Goal: Task Accomplishment & Management: Use online tool/utility

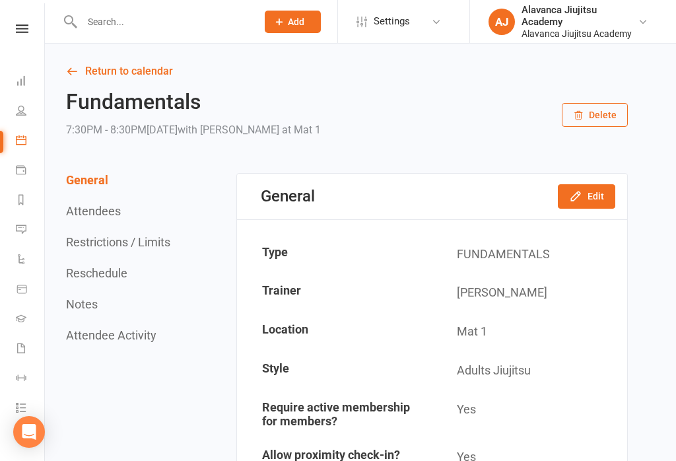
click at [13, 31] on link at bounding box center [22, 28] width 47 height 9
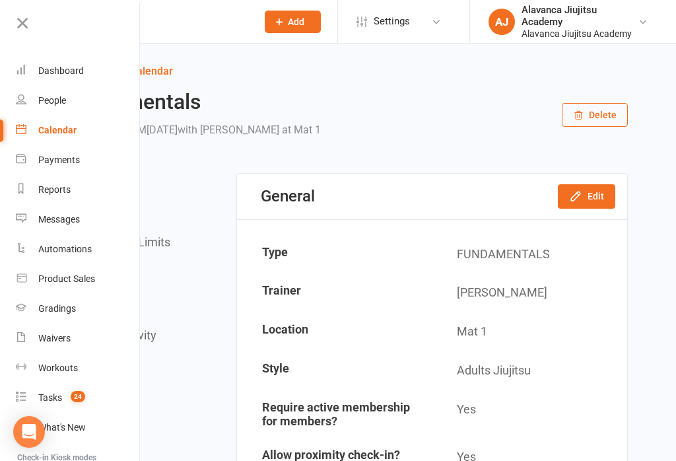
click at [88, 72] on link "Dashboard" at bounding box center [78, 71] width 125 height 30
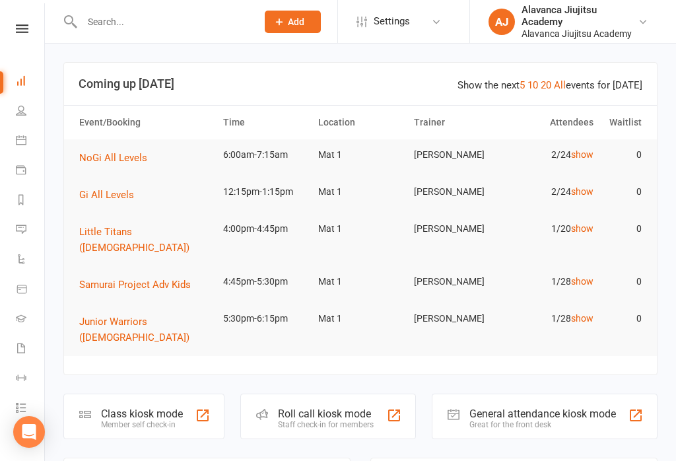
click at [158, 407] on div "Class kiosk mode" at bounding box center [142, 413] width 82 height 13
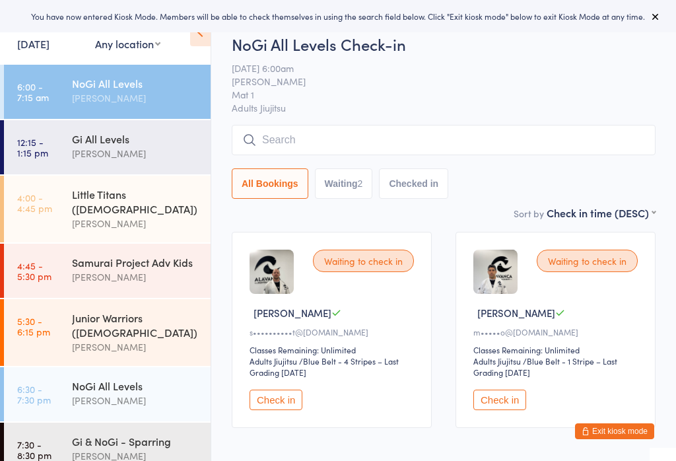
click at [276, 404] on button "Check in" at bounding box center [275, 399] width 53 height 20
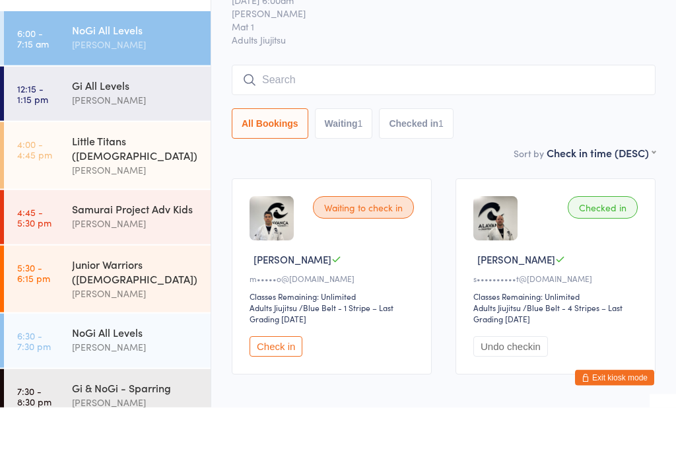
scroll to position [45, 0]
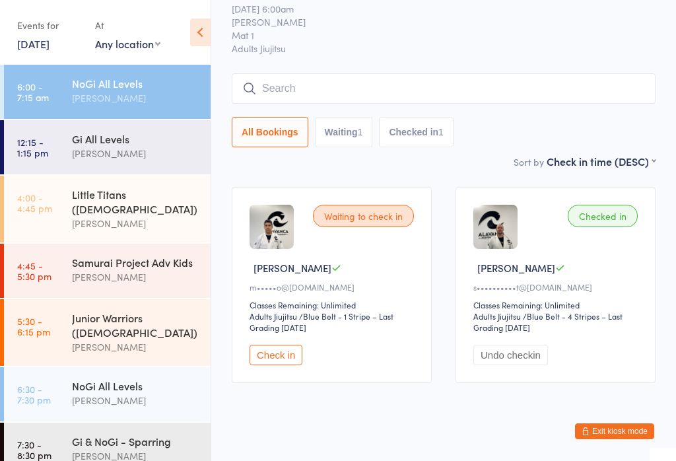
click at [476, 88] on input "search" at bounding box center [444, 88] width 424 height 30
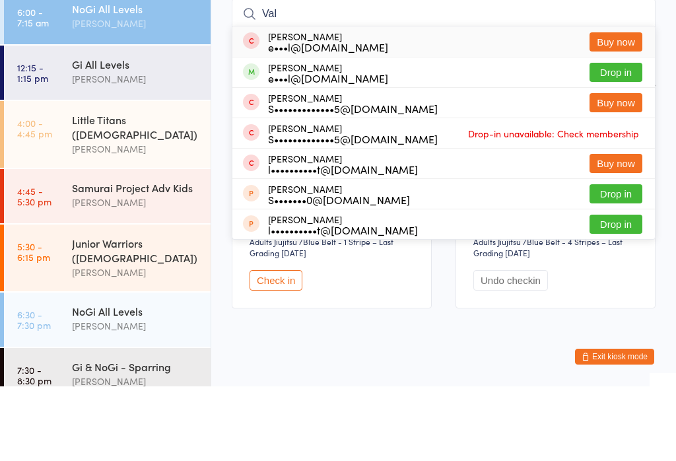
type input "Val"
click at [622, 137] on button "Drop in" at bounding box center [615, 146] width 53 height 19
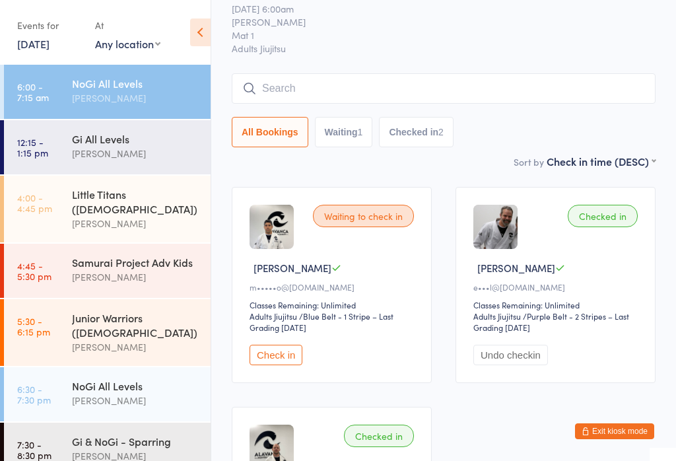
click at [278, 360] on button "Check in" at bounding box center [275, 354] width 53 height 20
